Goal: Find specific page/section: Find specific page/section

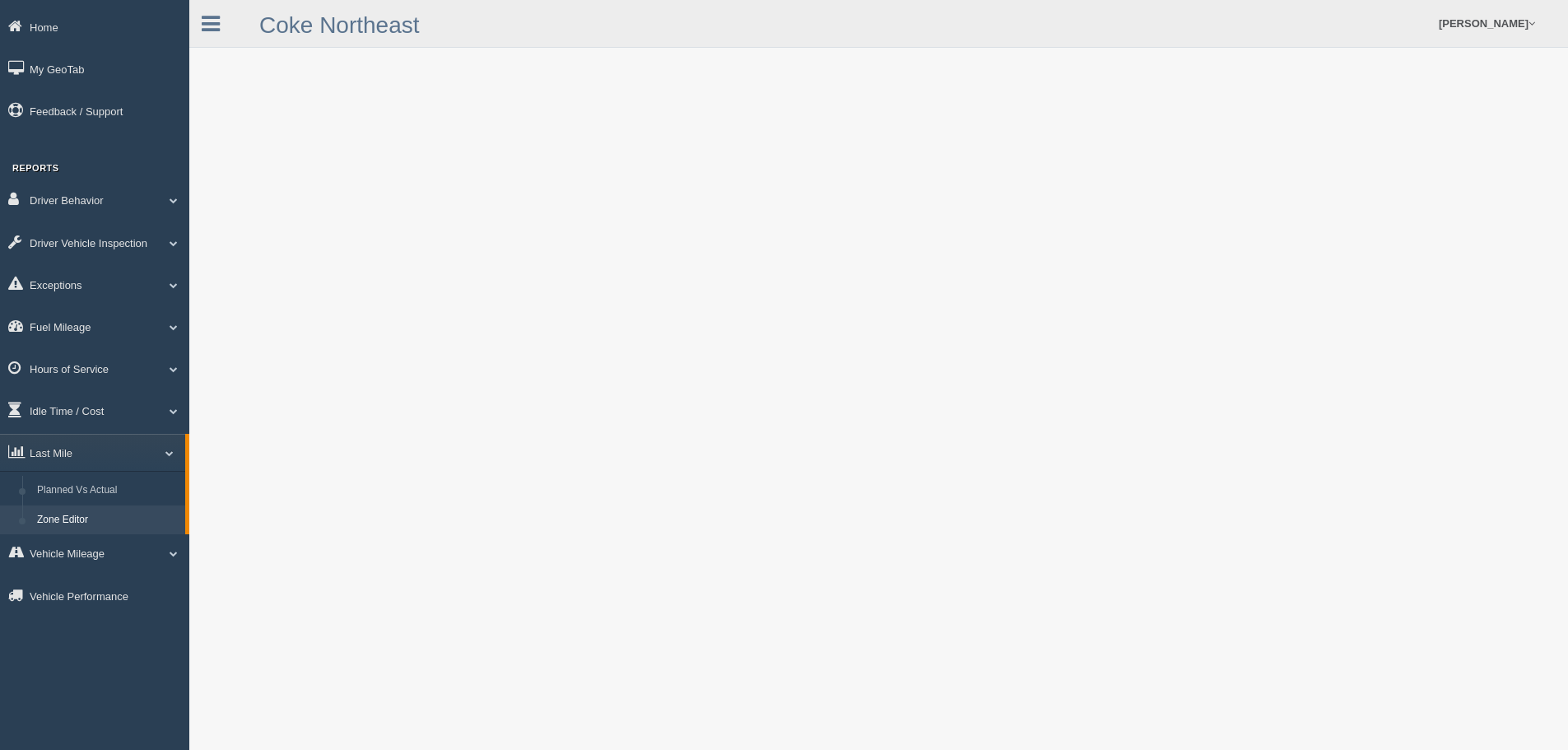
click at [100, 511] on link "Zone Editor" at bounding box center [107, 521] width 156 height 29
click at [108, 519] on link "Zone Editor" at bounding box center [107, 521] width 156 height 29
click at [80, 513] on link "Zone Editor" at bounding box center [107, 521] width 156 height 29
